Goal: Task Accomplishment & Management: Manage account settings

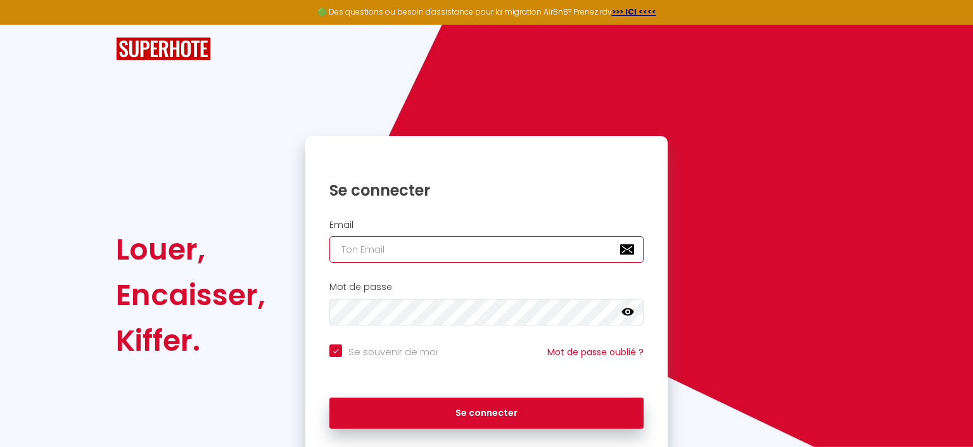
click at [495, 251] on input "email" at bounding box center [486, 249] width 314 height 27
type input "F"
checkbox input "true"
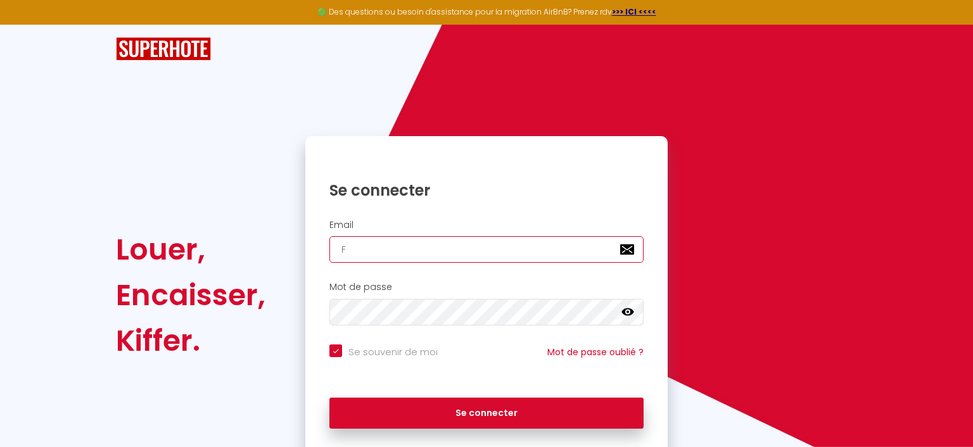
type input "[EMAIL_ADDRESS][DOMAIN_NAME]"
checkbox input "true"
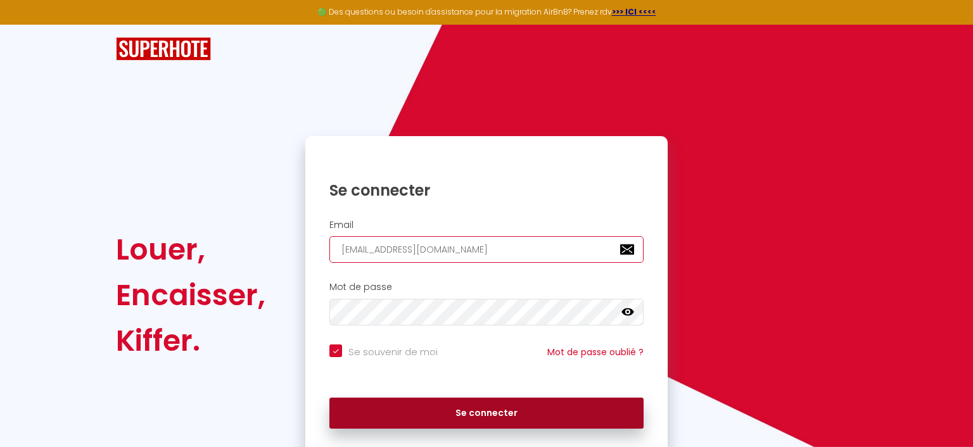
type input "[EMAIL_ADDRESS][DOMAIN_NAME]"
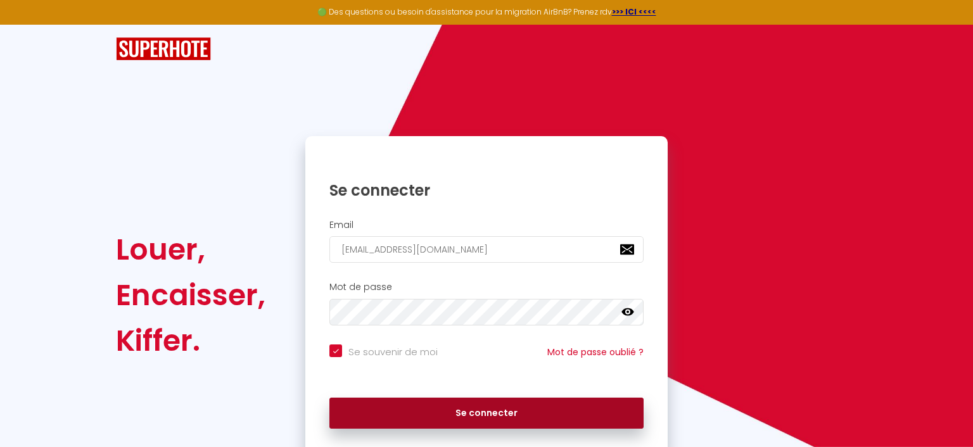
click at [450, 417] on button "Se connecter" at bounding box center [486, 414] width 314 height 32
checkbox input "true"
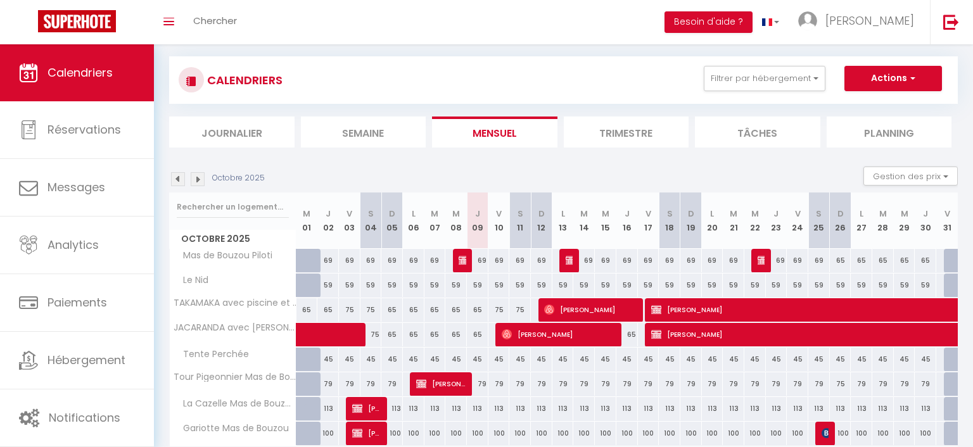
scroll to position [65, 0]
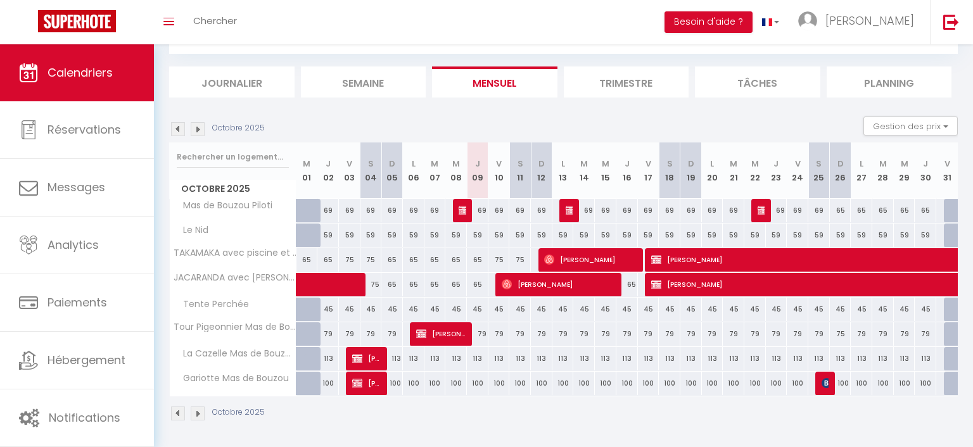
click at [569, 210] on img at bounding box center [571, 210] width 10 height 10
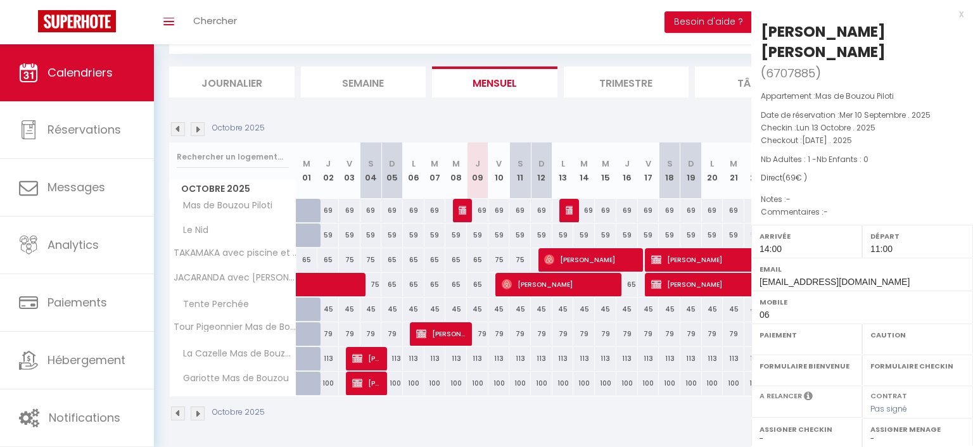
select select "OK"
select select "KO"
select select "0"
select select "1"
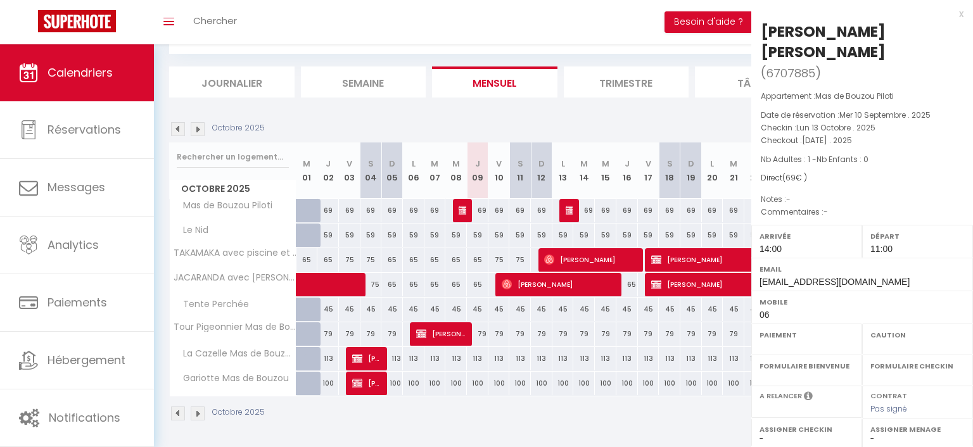
select select
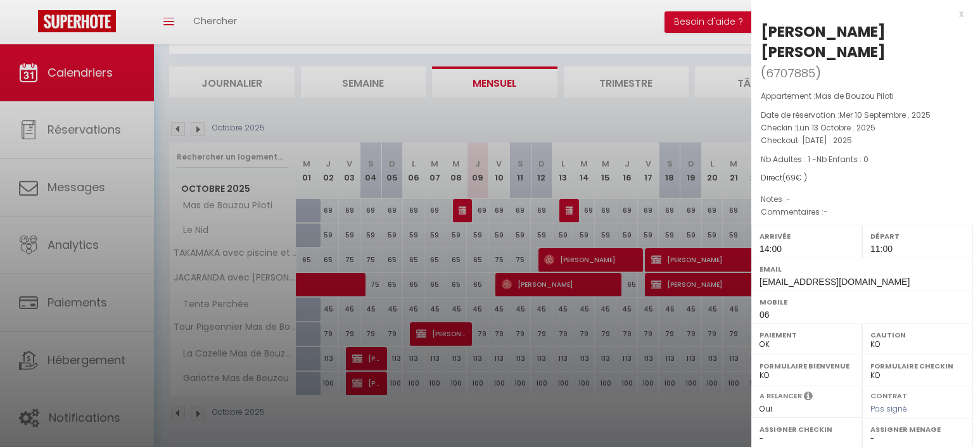
click at [593, 30] on div at bounding box center [486, 223] width 973 height 447
